Goal: Task Accomplishment & Management: Manage account settings

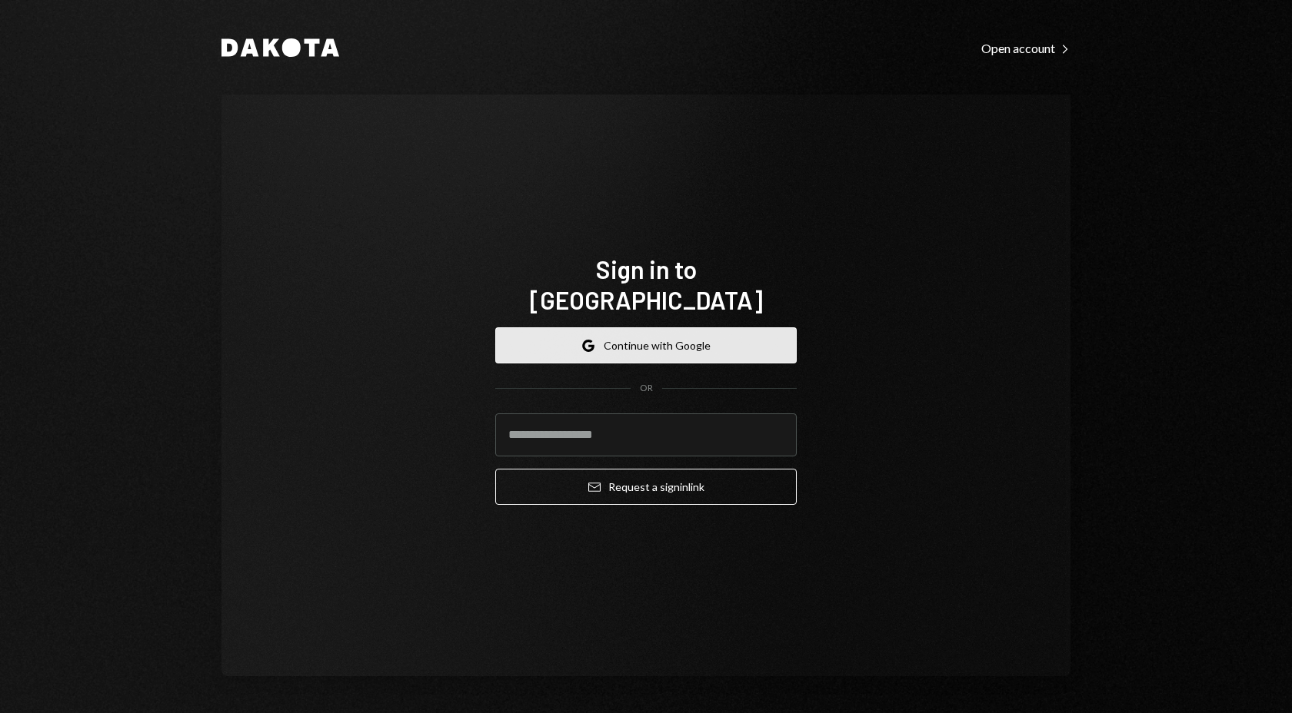
click at [702, 327] on button "Google Continue with Google" at bounding box center [645, 345] width 301 height 36
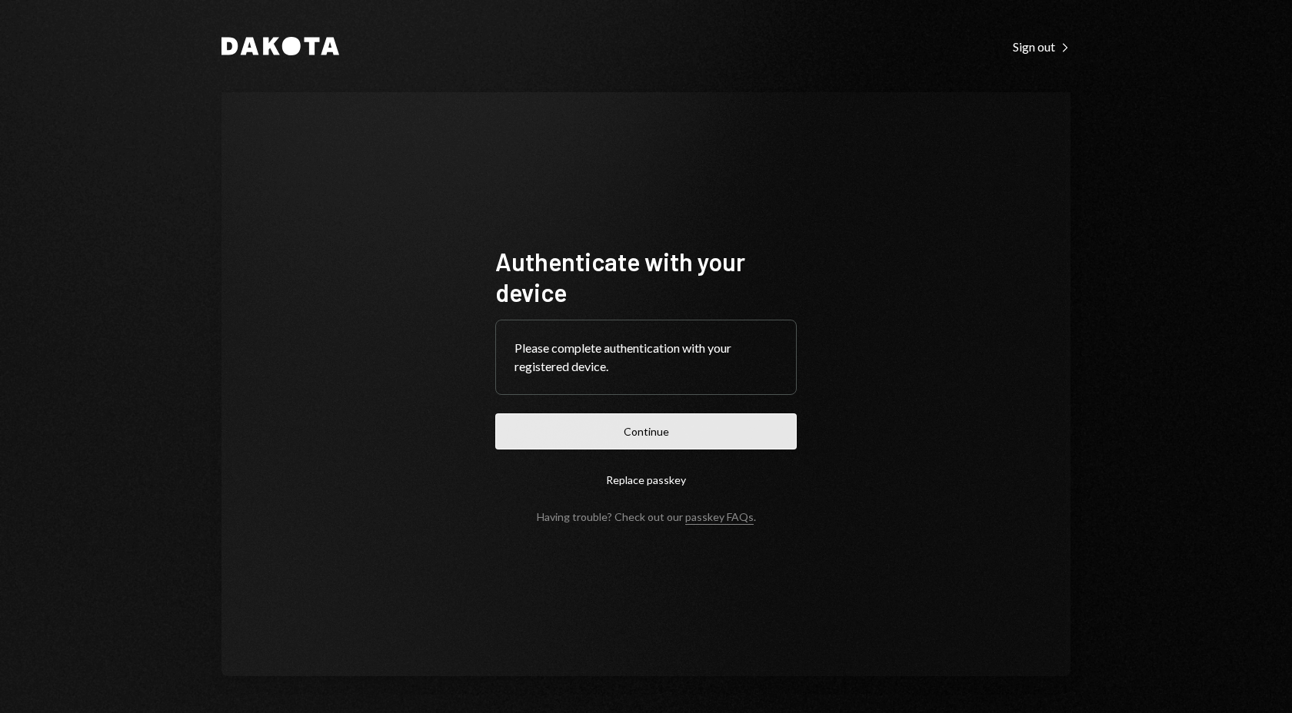
click at [693, 424] on button "Continue" at bounding box center [645, 432] width 301 height 36
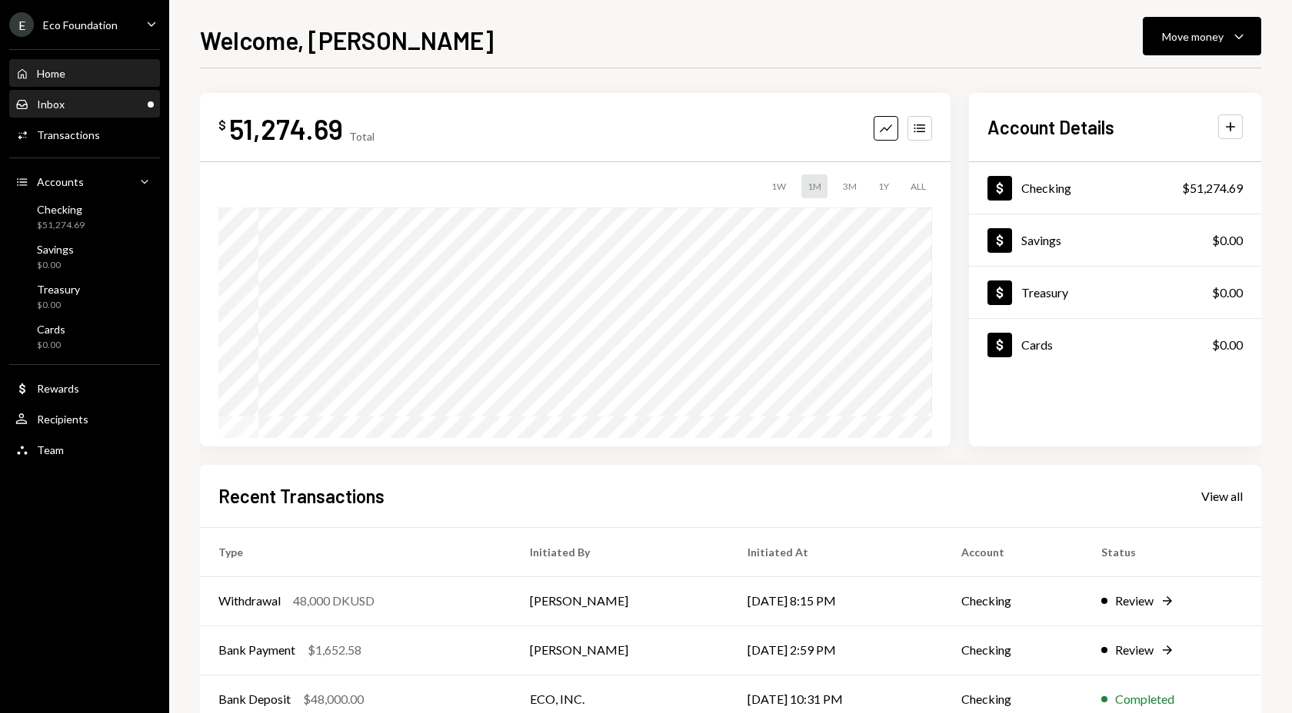
click at [102, 109] on div "Inbox Inbox" at bounding box center [84, 105] width 138 height 14
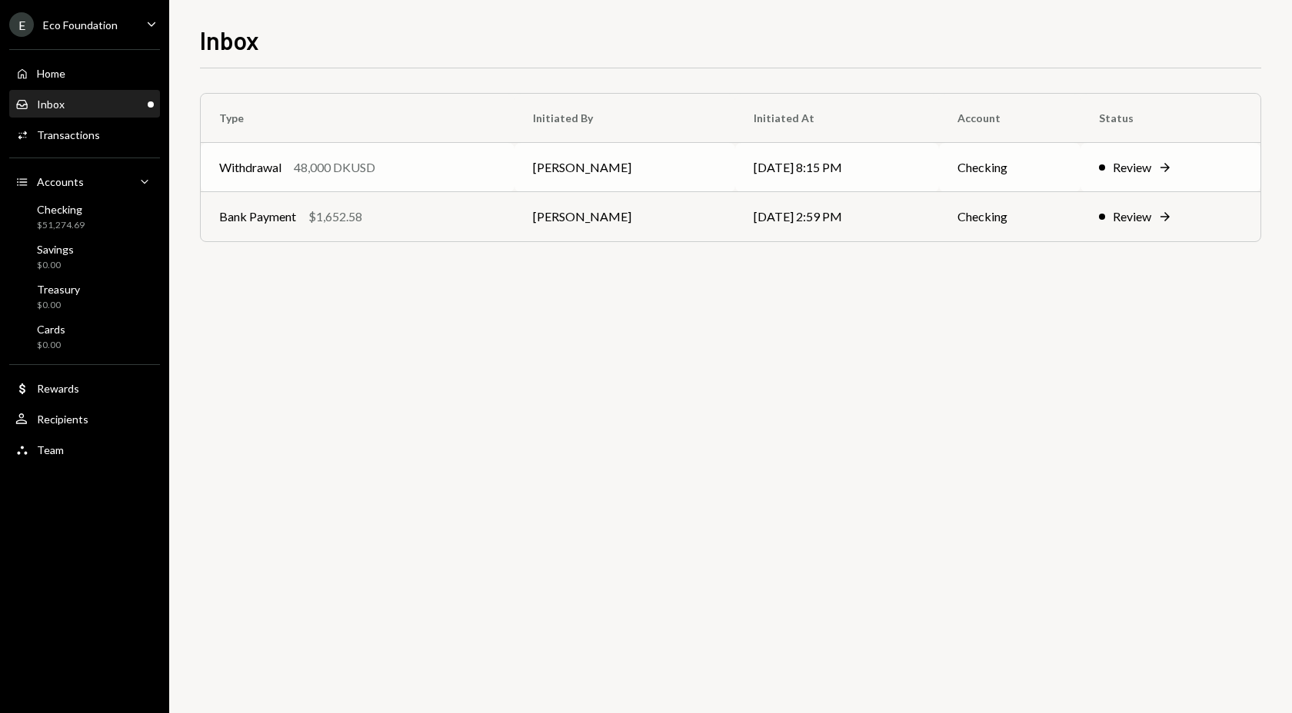
click at [454, 166] on div "Withdrawal 48,000 DKUSD" at bounding box center [357, 167] width 277 height 18
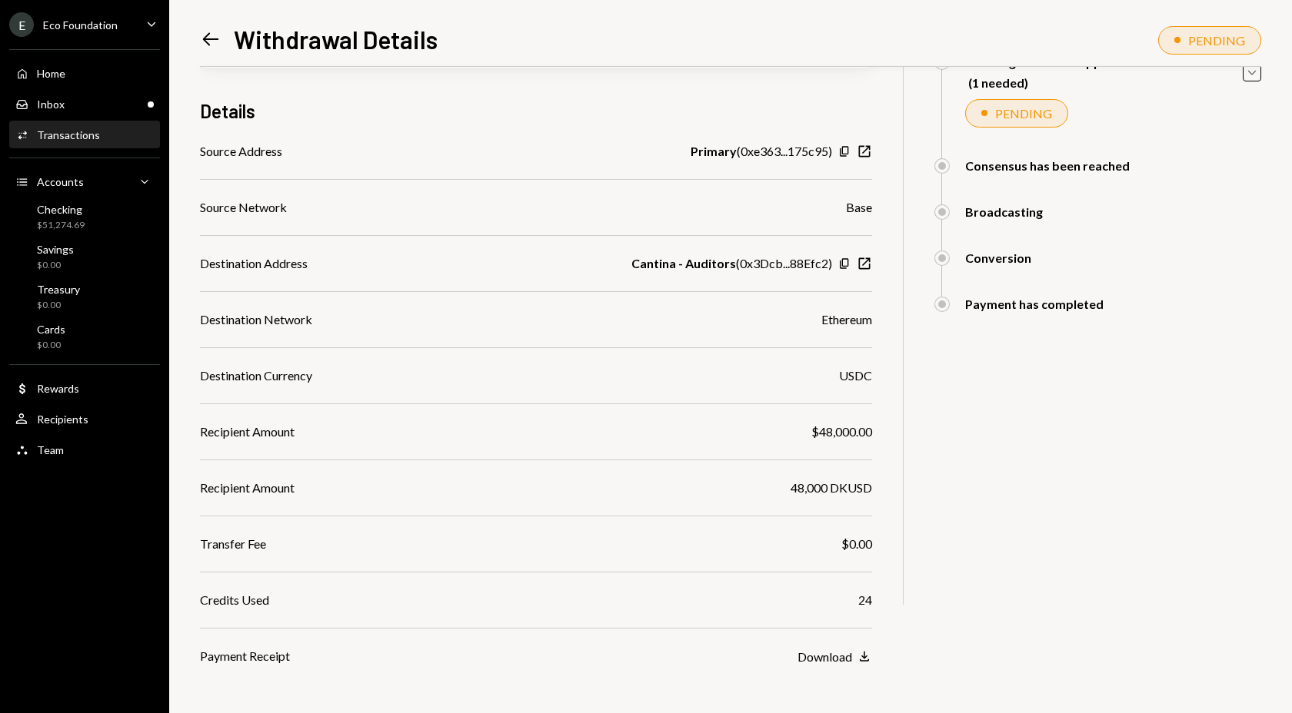
scroll to position [171, 0]
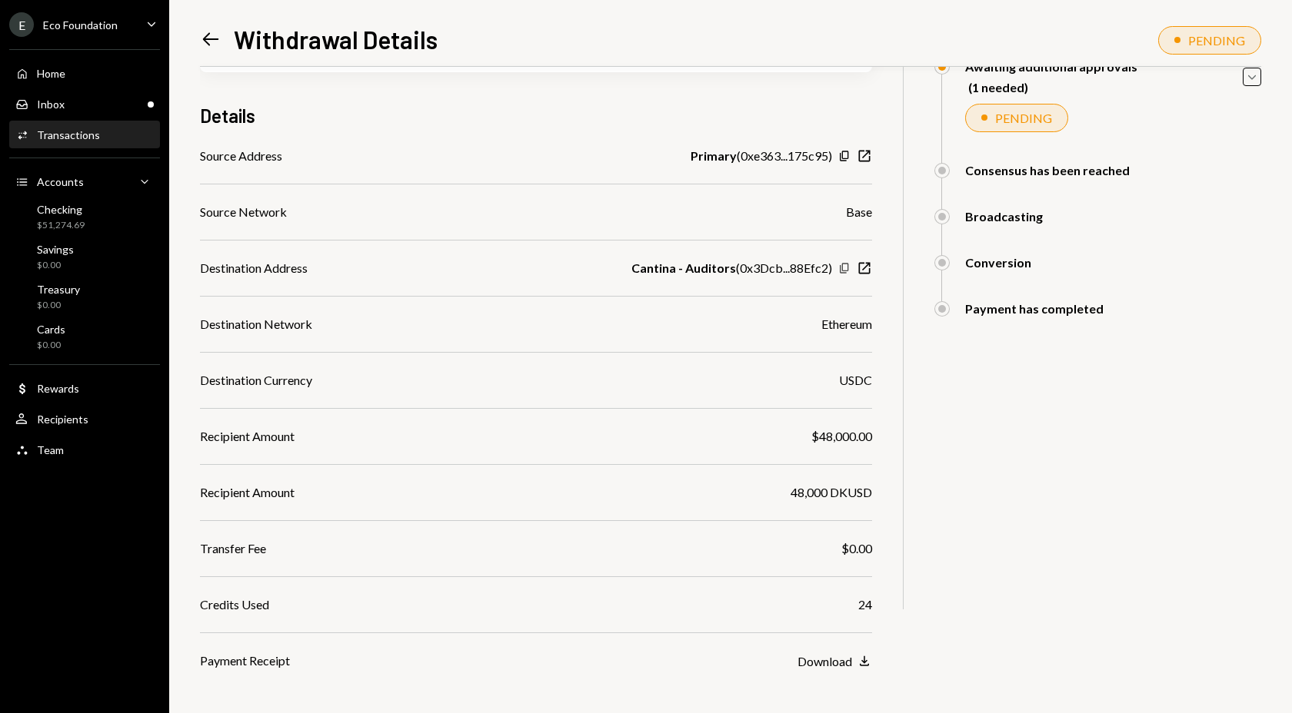
click at [846, 269] on icon "Copy" at bounding box center [844, 268] width 12 height 12
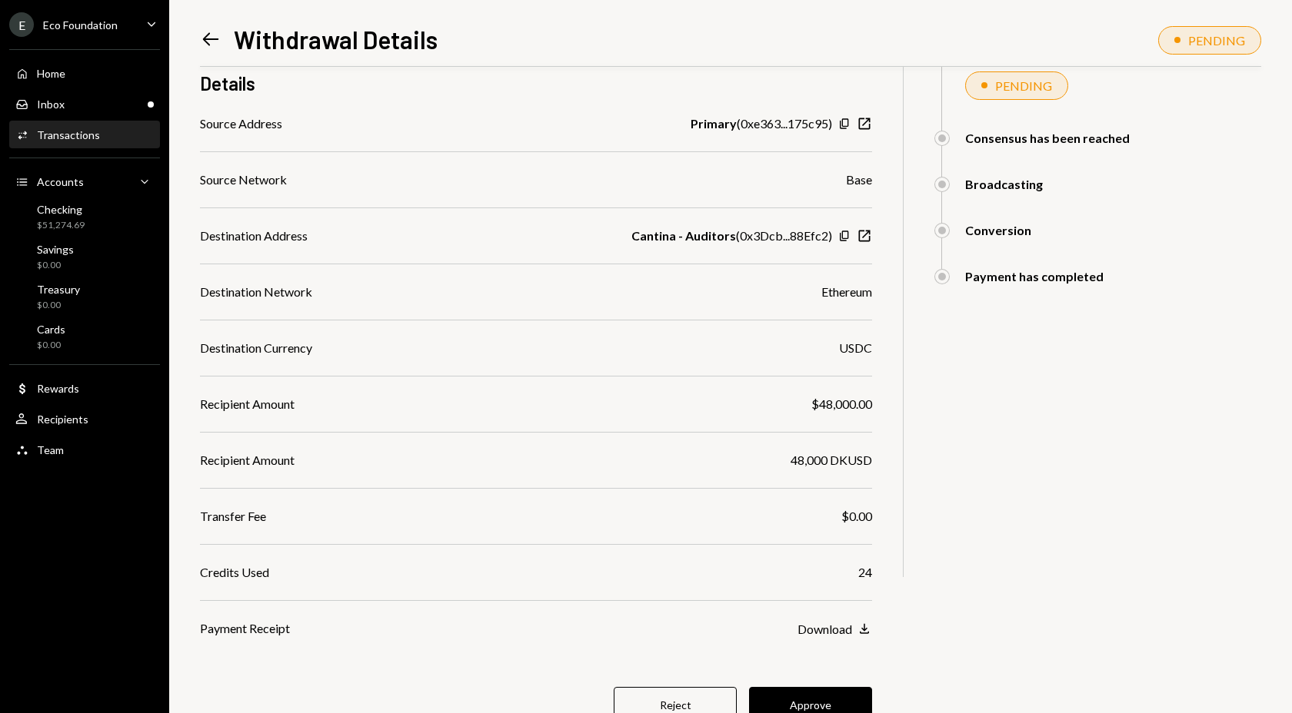
scroll to position [258, 0]
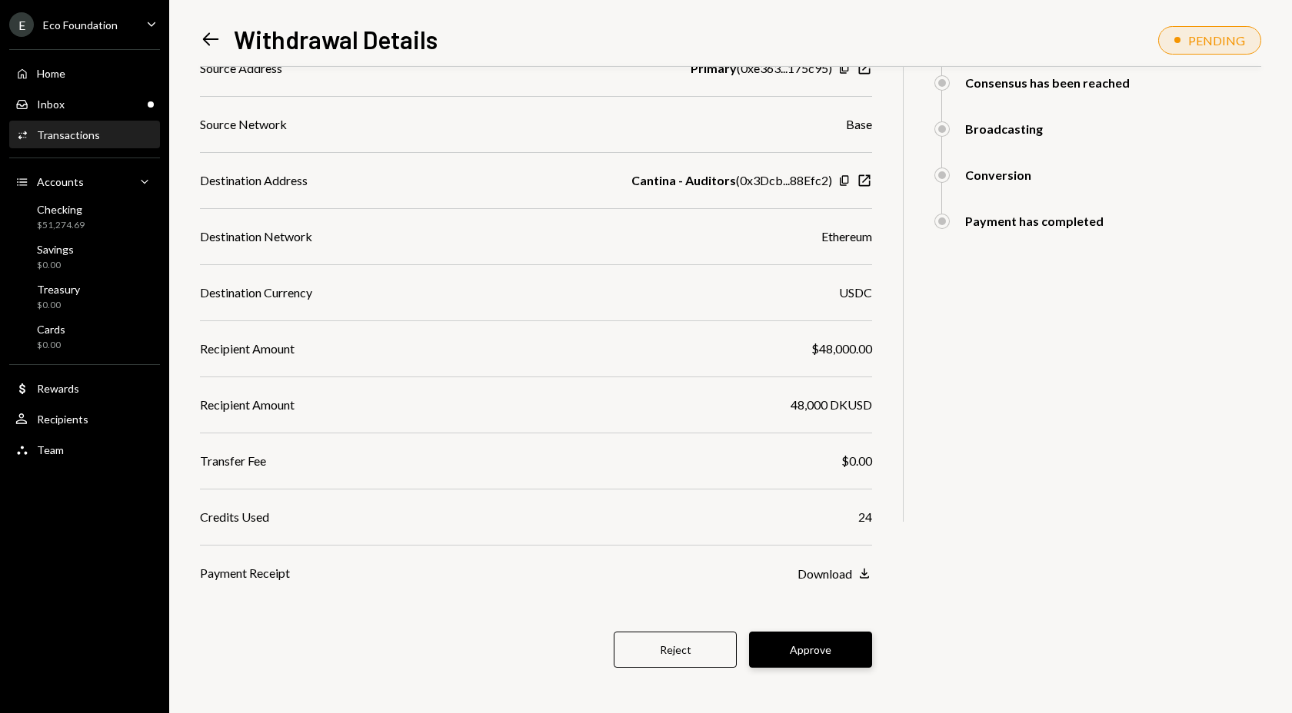
click at [816, 651] on button "Approve" at bounding box center [810, 650] width 123 height 36
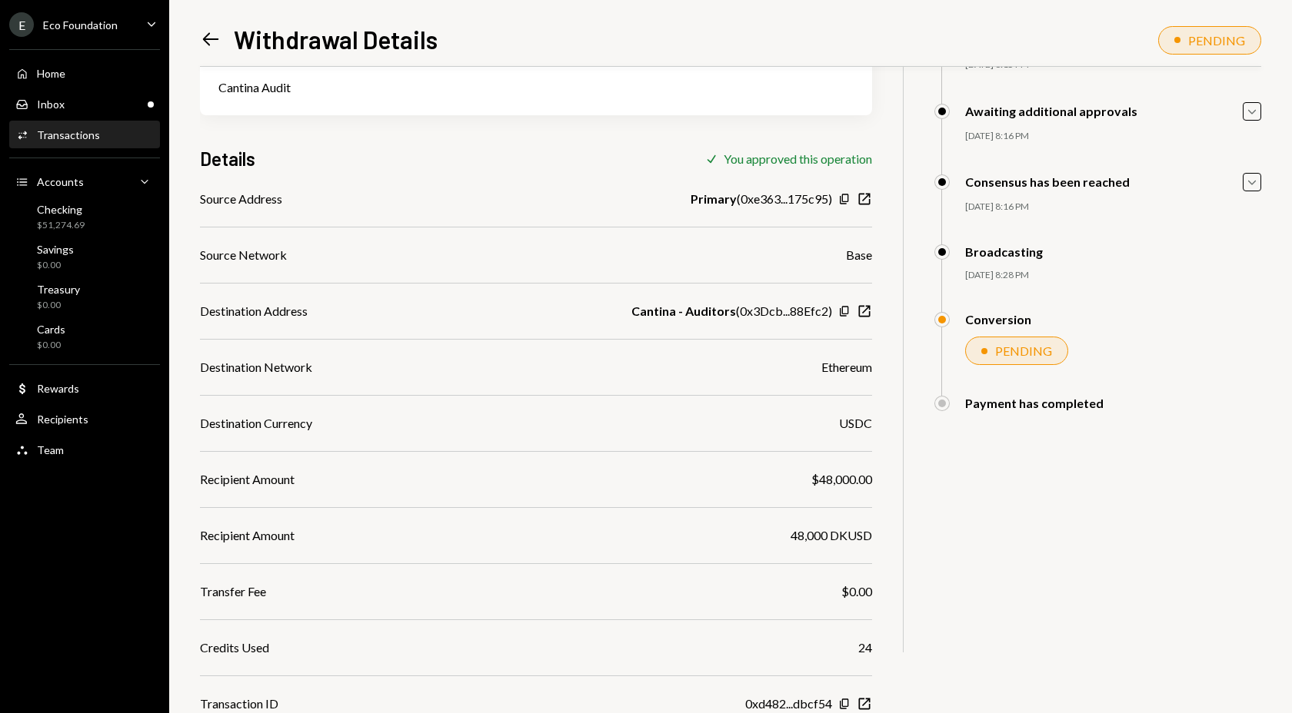
scroll to position [184, 0]
